Goal: Task Accomplishment & Management: Manage account settings

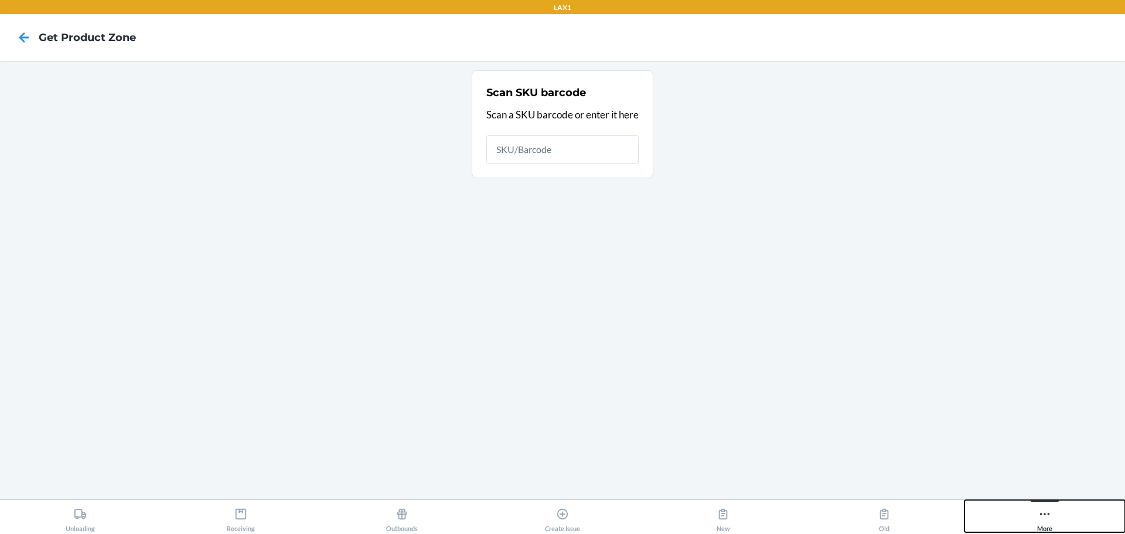
click at [1039, 515] on icon at bounding box center [1045, 514] width 13 height 13
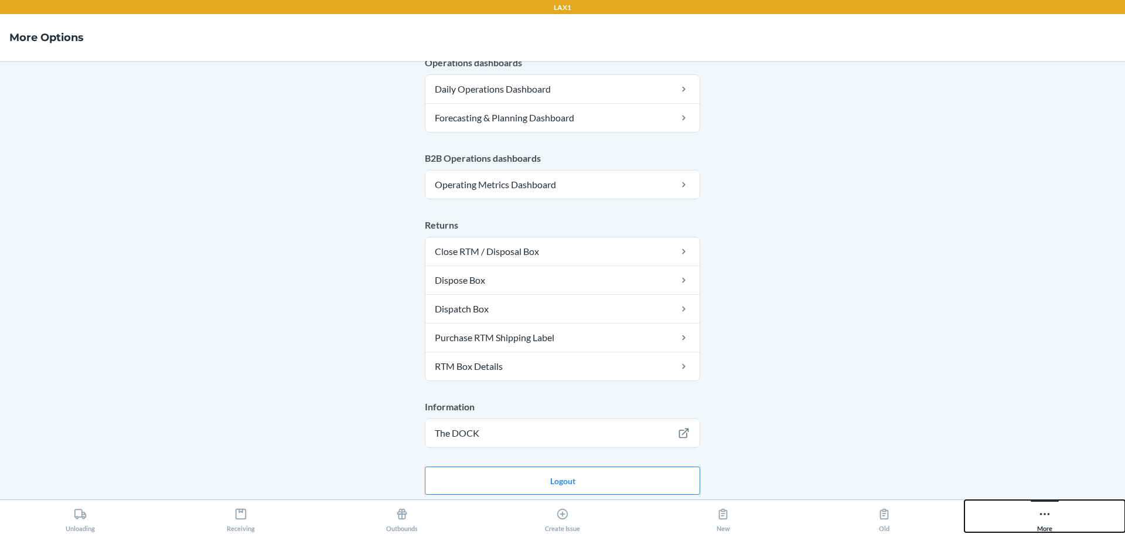
scroll to position [593, 0]
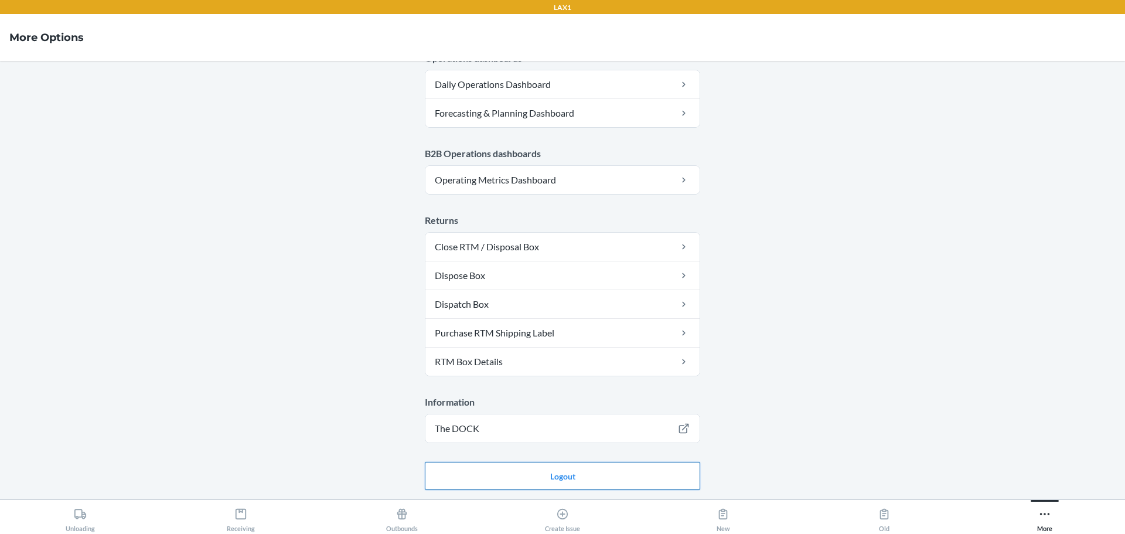
click at [560, 471] on button "Logout" at bounding box center [562, 476] width 275 height 28
